Goal: Task Accomplishment & Management: Manage account settings

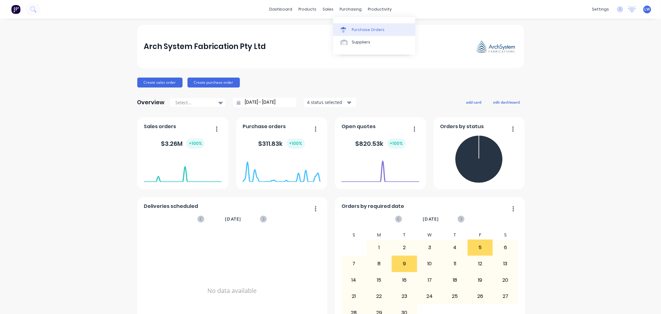
click at [366, 29] on div "Purchase Orders" at bounding box center [368, 30] width 33 height 6
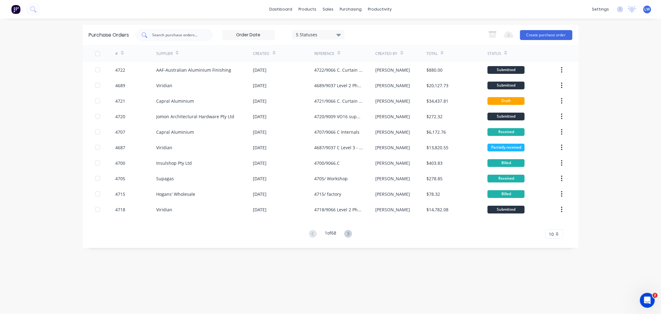
click at [166, 35] on input "text" at bounding box center [177, 35] width 51 height 6
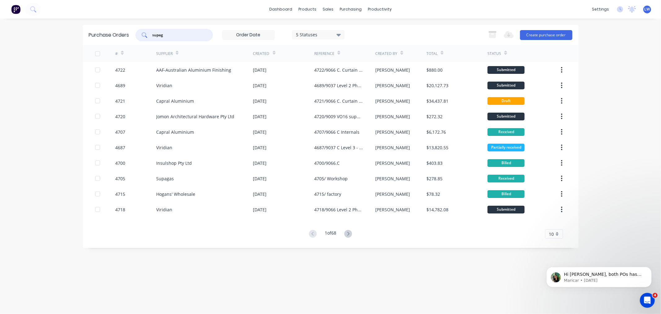
type input "supag"
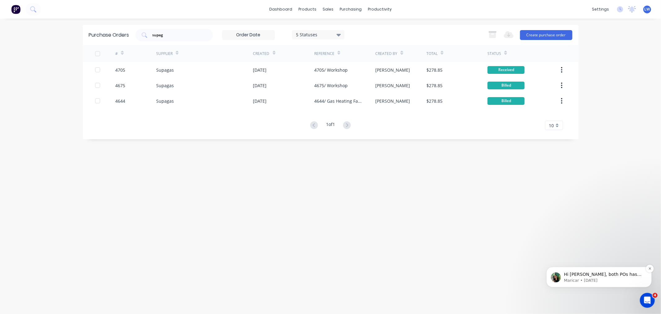
click at [621, 274] on p "Hi Lucy, both POs has been marked are Billed without pushing to MYOB." at bounding box center [604, 274] width 80 height 6
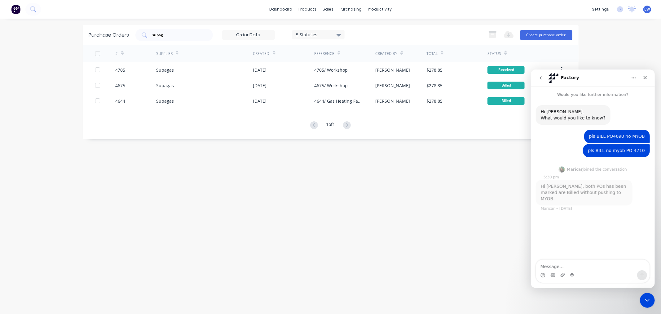
scroll to position [1, 0]
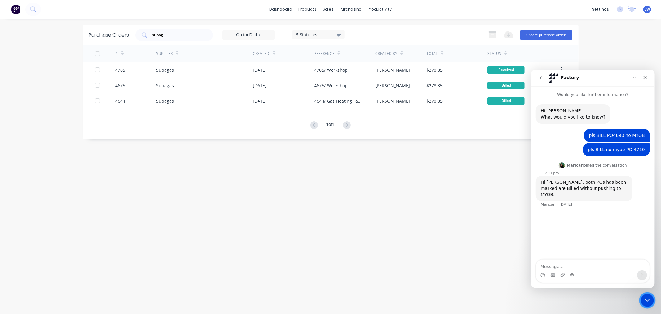
click at [644, 296] on icon "Close Intercom Messenger" at bounding box center [646, 298] width 7 height 7
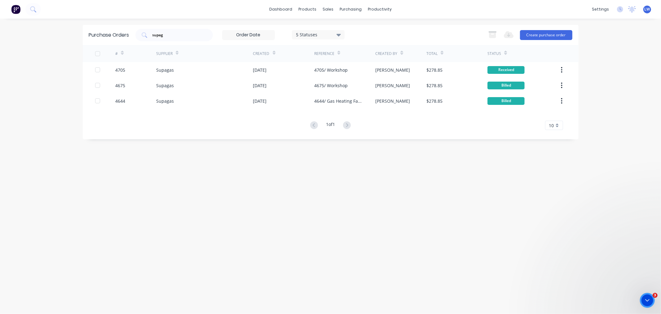
scroll to position [0, 0]
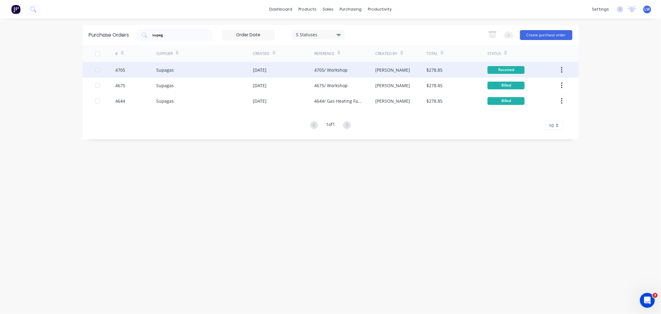
click at [428, 68] on div "$278.85" at bounding box center [434, 70] width 16 height 7
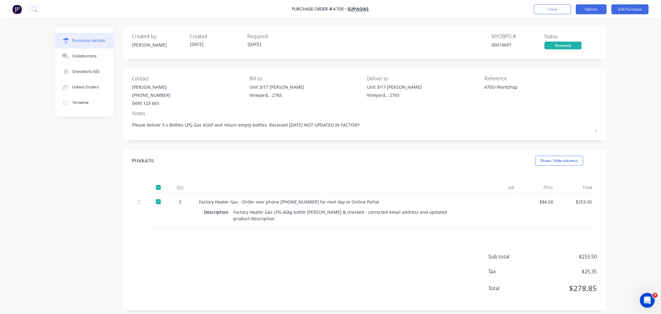
click at [588, 7] on button "Options" at bounding box center [591, 9] width 31 height 10
click at [568, 37] on div "Convert to Bill" at bounding box center [577, 37] width 48 height 9
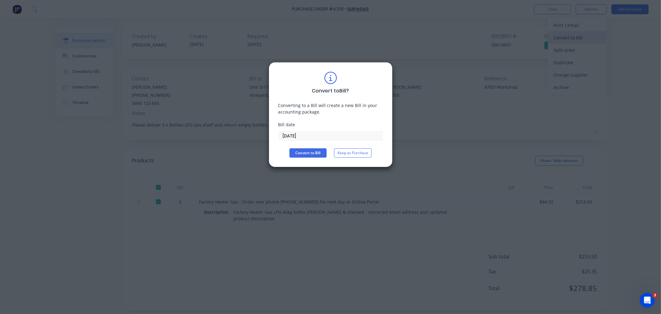
type textarea "x"
drag, startPoint x: 302, startPoint y: 134, endPoint x: 257, endPoint y: 132, distance: 45.9
click at [257, 132] on div "Convert to Bill ? Converting to a Bill will create a new Bill in your accountin…" at bounding box center [330, 157] width 661 height 314
type input "[DATE]"
click at [304, 149] on button "Convert to Bill" at bounding box center [307, 152] width 37 height 9
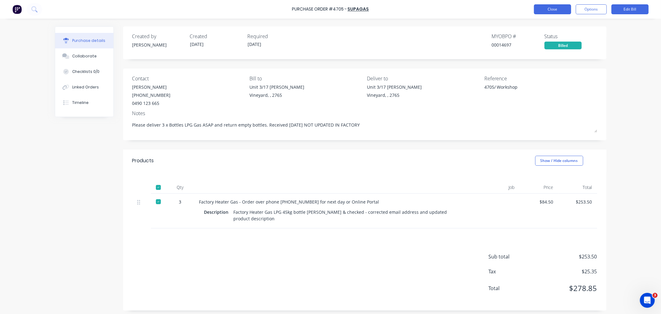
click at [555, 12] on button "Close" at bounding box center [552, 9] width 37 height 10
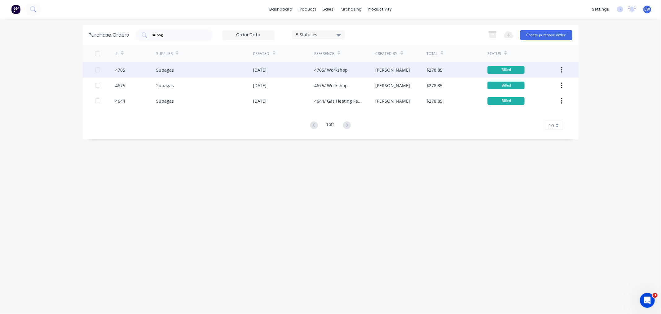
click at [161, 68] on div "Supagas" at bounding box center [165, 70] width 18 height 7
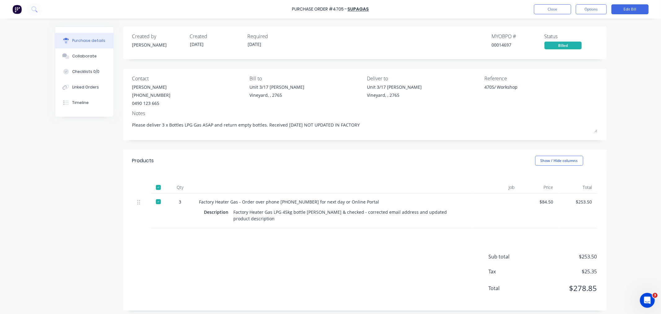
click at [85, 37] on button "Purchase details" at bounding box center [84, 40] width 58 height 15
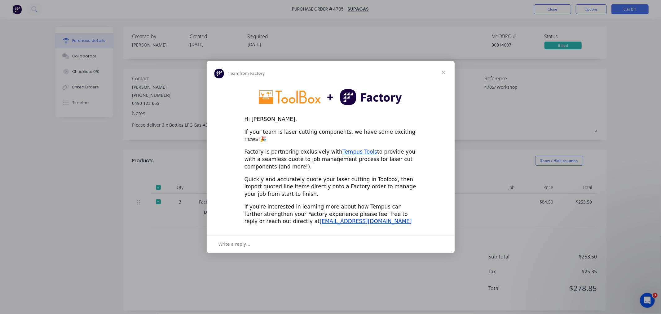
click at [442, 76] on span "Close" at bounding box center [443, 72] width 22 height 22
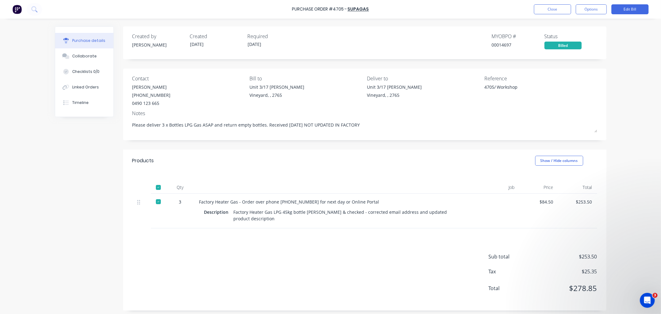
type textarea "x"
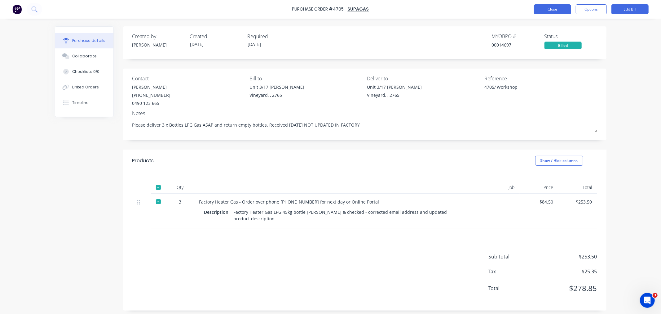
click at [555, 10] on button "Close" at bounding box center [552, 9] width 37 height 10
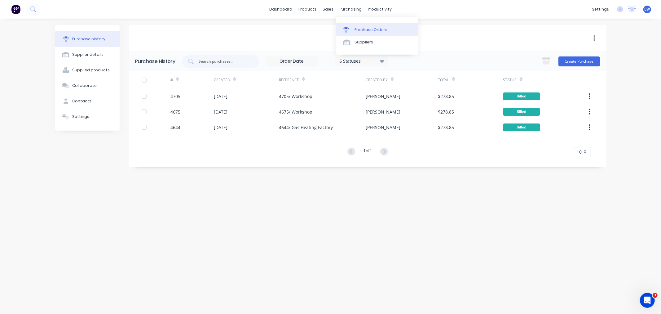
click at [362, 29] on div "Purchase Orders" at bounding box center [370, 30] width 33 height 6
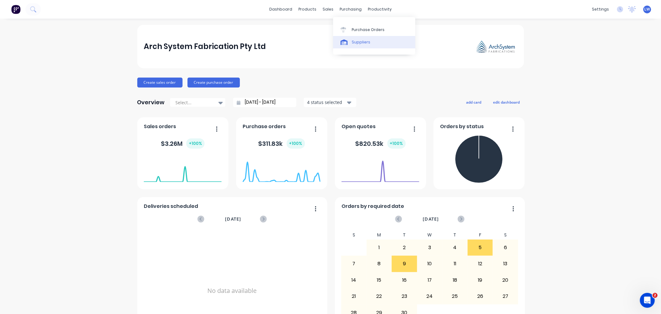
click at [356, 44] on div "Suppliers" at bounding box center [361, 42] width 19 height 6
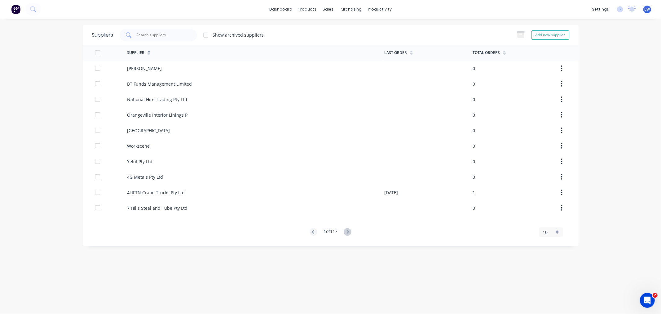
click at [144, 35] on input "text" at bounding box center [161, 35] width 51 height 6
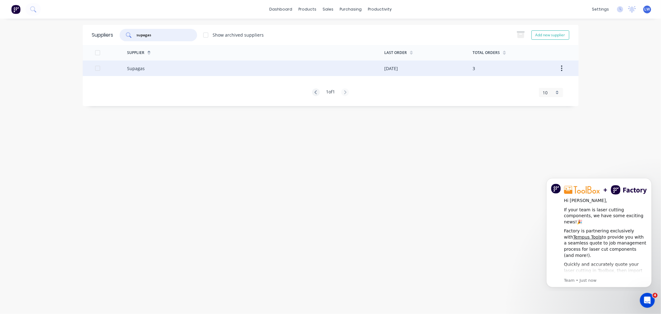
type input "supagas"
click at [125, 68] on div at bounding box center [111, 67] width 32 height 15
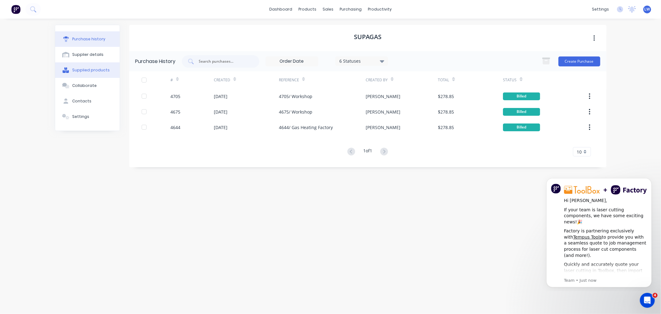
click at [93, 68] on div "Supplied products" at bounding box center [90, 70] width 37 height 6
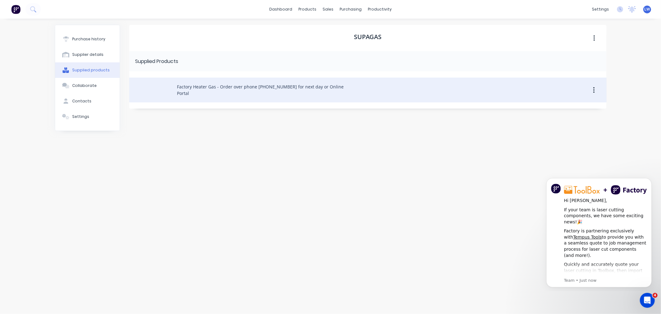
click at [200, 88] on div "Factory Heater Gas - Order over phone 8788-4444 for next day or Online Portal" at bounding box center [367, 89] width 477 height 25
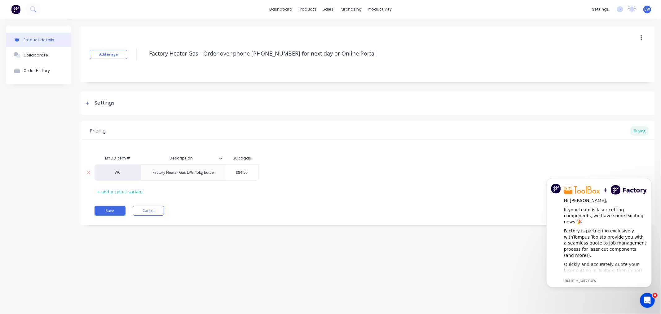
type input "$84.50"
drag, startPoint x: 240, startPoint y: 172, endPoint x: 249, endPoint y: 173, distance: 9.7
click at [249, 173] on input "$84.50" at bounding box center [241, 172] width 33 height 6
type textarea "x"
type input "$89"
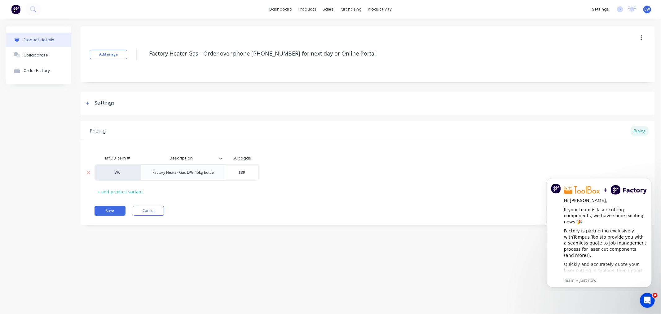
type textarea "x"
type input "$89."
type textarea "x"
type input "$89.4"
type textarea "x"
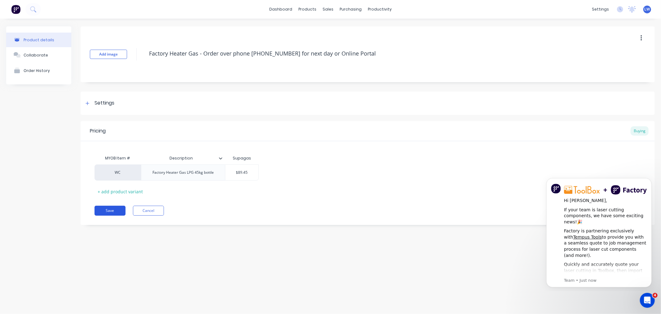
type input "$89.45"
click at [111, 209] on button "Save" at bounding box center [109, 210] width 31 height 10
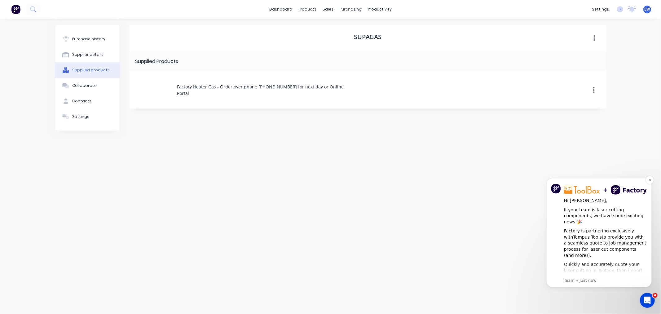
scroll to position [32, 0]
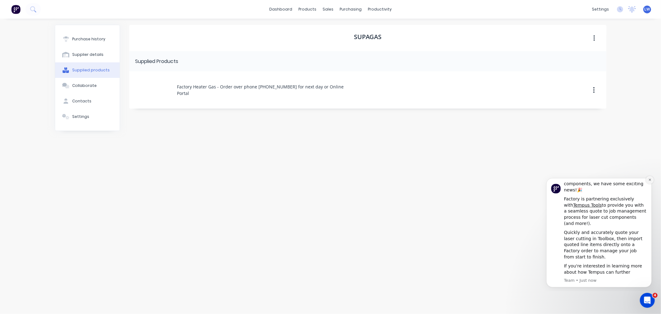
click at [648, 179] on icon "Dismiss notification" at bounding box center [649, 179] width 3 height 3
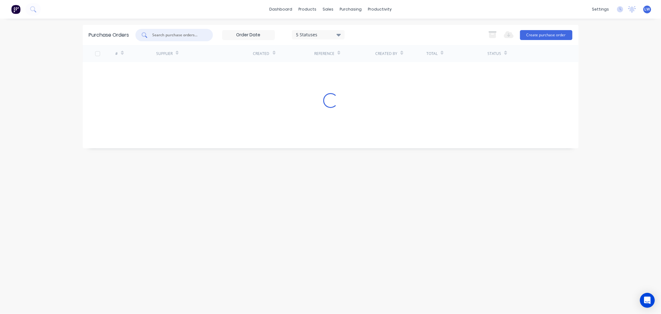
click at [169, 35] on input "text" at bounding box center [177, 35] width 51 height 6
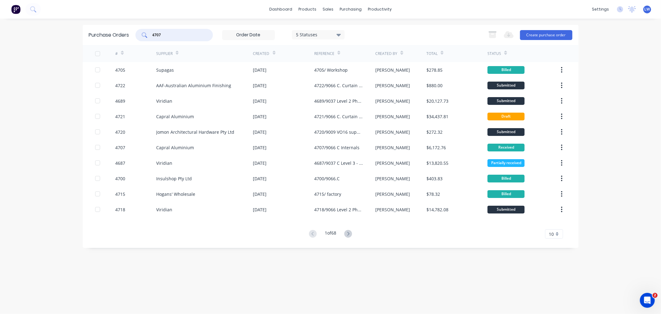
type input "4707"
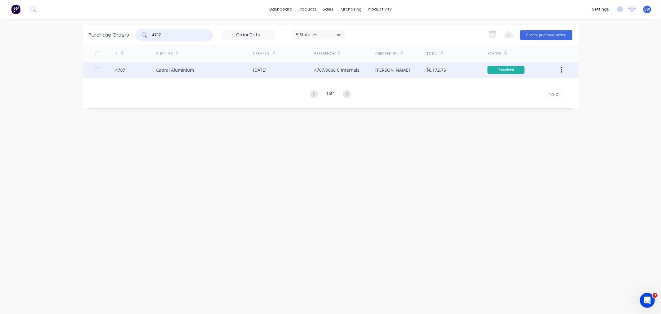
click at [177, 70] on div "Capral Aluminium" at bounding box center [175, 70] width 38 height 7
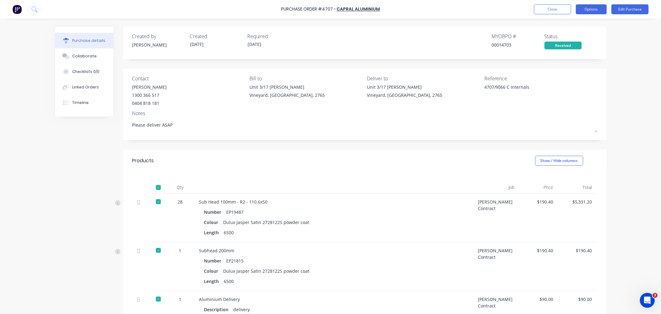
click at [594, 8] on button "Options" at bounding box center [591, 9] width 31 height 10
click at [566, 24] on div "Print / Email" at bounding box center [577, 25] width 48 height 9
click at [572, 37] on div "With pricing" at bounding box center [577, 37] width 48 height 9
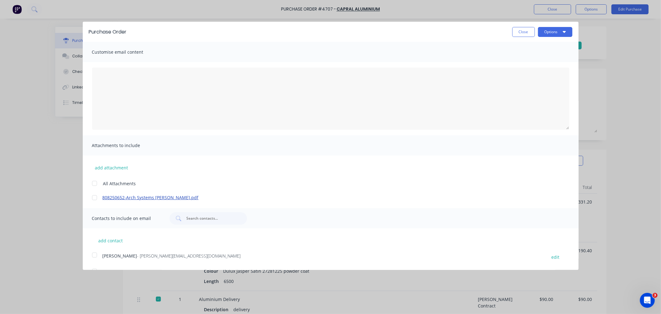
click at [132, 198] on link "808250652-Arch Systems [PERSON_NAME].pdf" at bounding box center [322, 197] width 438 height 7
click at [522, 34] on button "Close" at bounding box center [523, 32] width 23 height 10
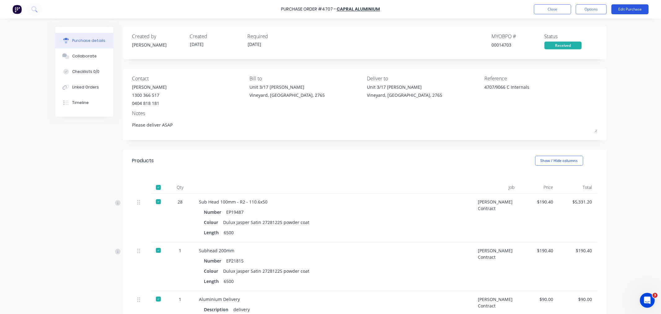
click at [624, 11] on button "Edit Purchase" at bounding box center [629, 9] width 37 height 10
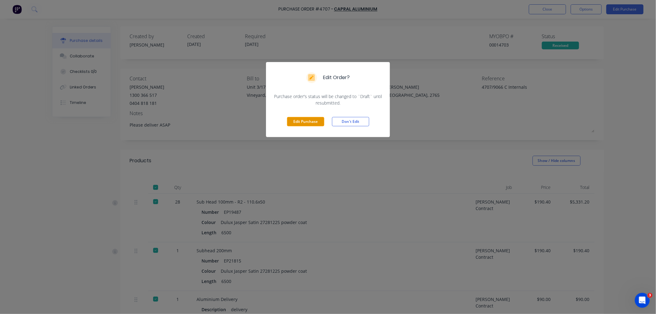
click at [308, 117] on button "Edit Purchase" at bounding box center [305, 121] width 37 height 9
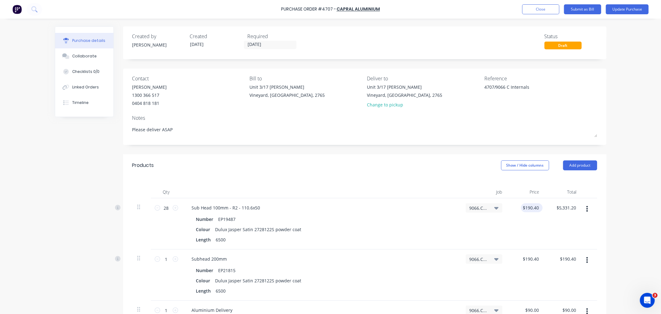
type textarea "x"
drag, startPoint x: 521, startPoint y: 206, endPoint x: 540, endPoint y: 206, distance: 19.8
click at [540, 206] on div "190.4000 190.4000" at bounding box center [525, 223] width 37 height 51
type input "1"
type input "93.55"
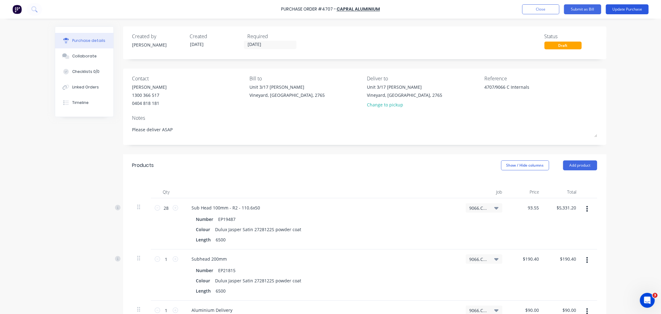
type textarea "x"
type input "$93.55"
type input "$2,619.40"
click at [617, 9] on button "Update Purchase" at bounding box center [627, 9] width 43 height 10
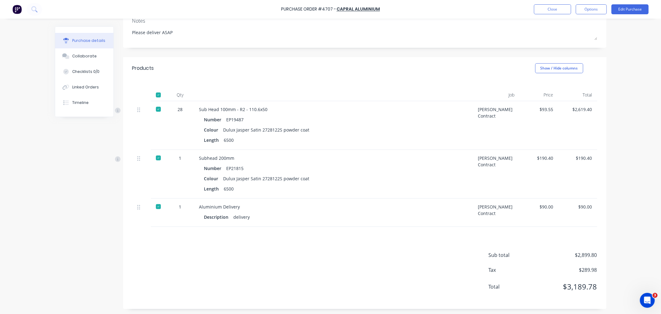
scroll to position [94, 0]
click at [587, 9] on button "Options" at bounding box center [591, 9] width 31 height 10
click at [574, 36] on div "Convert to Bill" at bounding box center [577, 37] width 48 height 9
type textarea "x"
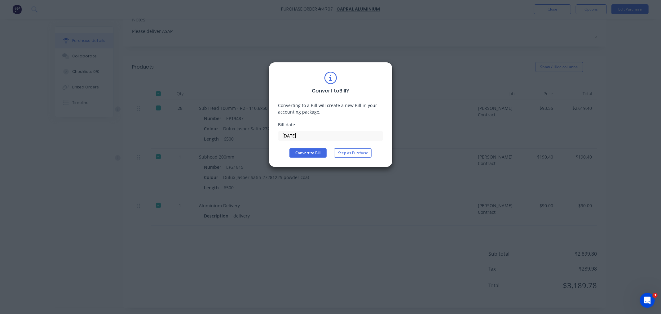
drag, startPoint x: 305, startPoint y: 134, endPoint x: 252, endPoint y: 142, distance: 53.9
click at [252, 142] on div "Convert to Bill ? Converting to a Bill will create a new Bill in your accountin…" at bounding box center [330, 157] width 661 height 314
type input "[DATE]"
click at [305, 151] on button "Convert to Bill" at bounding box center [307, 152] width 37 height 9
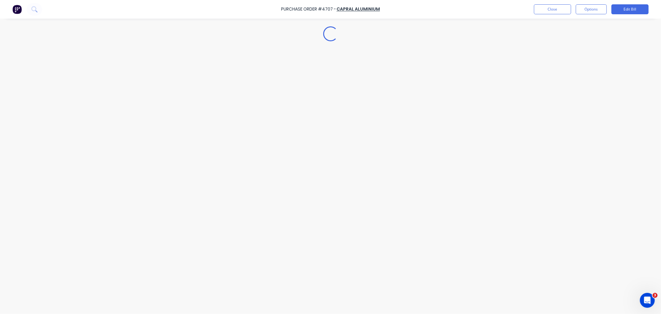
type textarea "x"
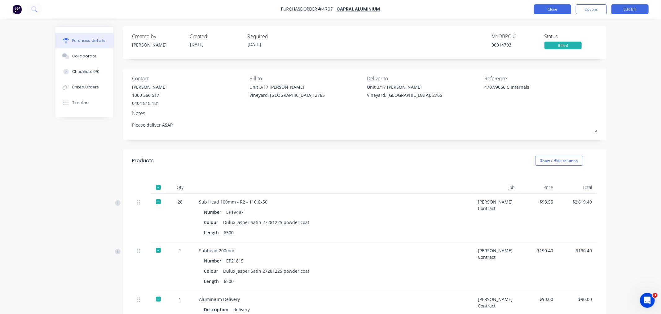
click at [556, 7] on button "Close" at bounding box center [552, 9] width 37 height 10
